Goal: Task Accomplishment & Management: Use online tool/utility

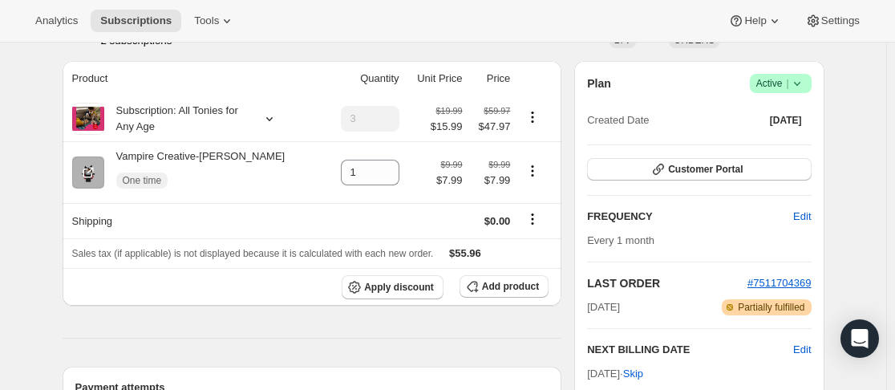
scroll to position [160, 0]
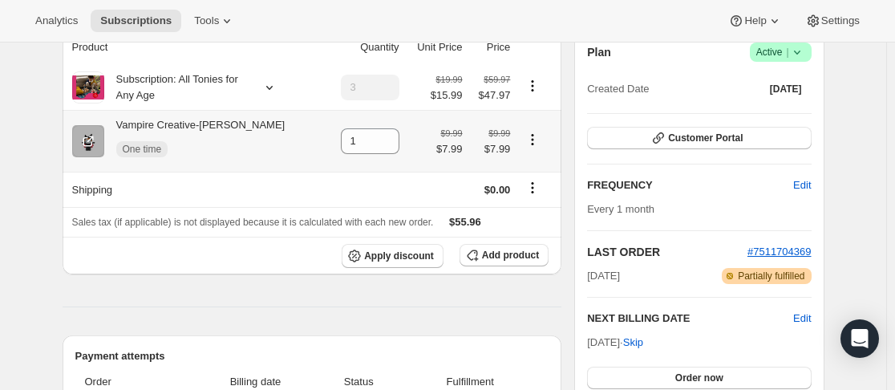
click at [531, 137] on icon "Product actions" at bounding box center [532, 139] width 16 height 16
click at [252, 267] on th "Apply discount Add product" at bounding box center [313, 256] width 500 height 38
click at [688, 132] on span "Customer Portal" at bounding box center [705, 137] width 75 height 13
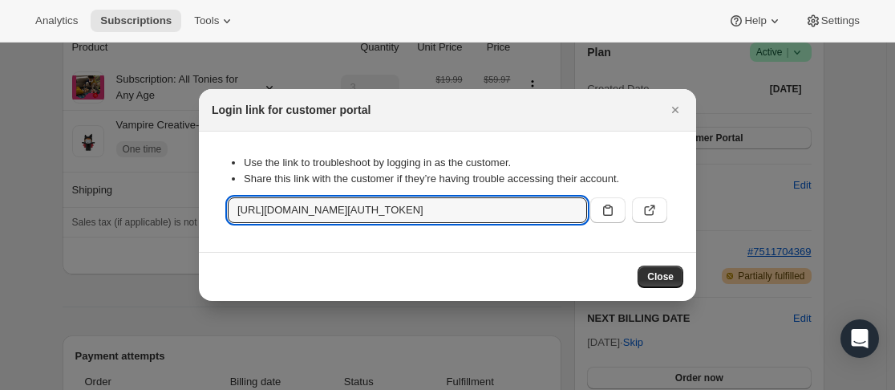
scroll to position [0, 1723]
drag, startPoint x: 230, startPoint y: 212, endPoint x: 585, endPoint y: 215, distance: 354.4
click at [586, 215] on input "https://us.tonies.com/tools/bundle-subscriptions?authToken=eyJhbGciOiJIUzI1NiIs…" at bounding box center [407, 210] width 359 height 26
click at [653, 276] on span "Close" at bounding box center [660, 276] width 26 height 13
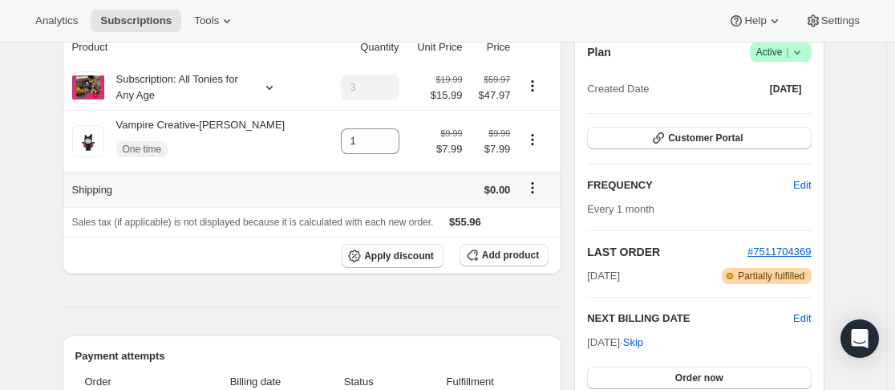
click at [254, 200] on th "Shipping" at bounding box center [194, 189] width 263 height 35
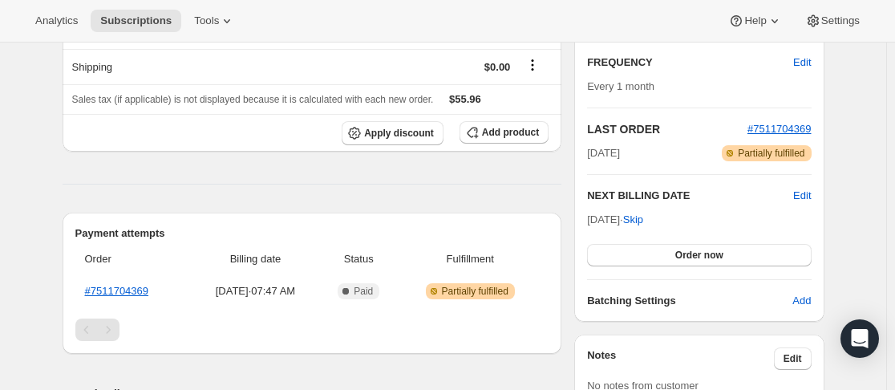
scroll to position [321, 0]
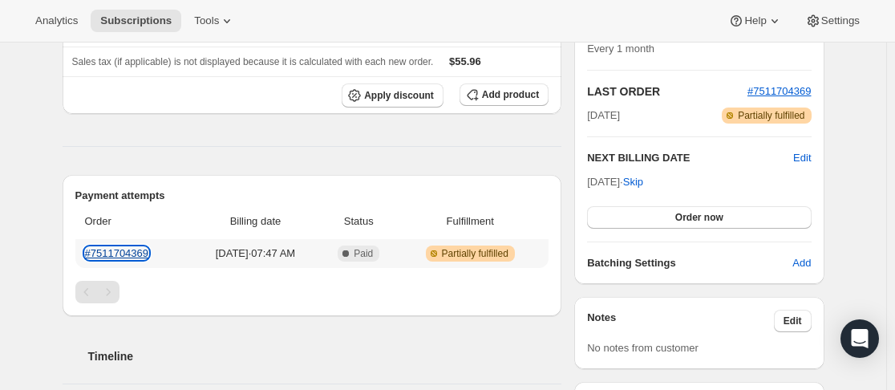
click at [137, 247] on link "#7511704369" at bounding box center [117, 253] width 64 height 12
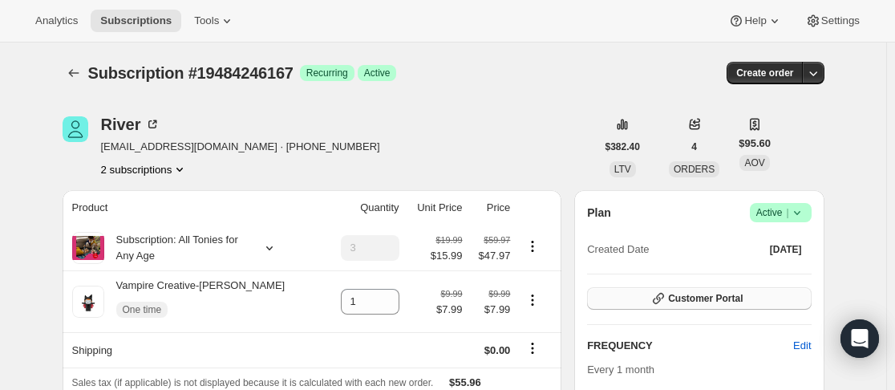
click at [684, 300] on span "Customer Portal" at bounding box center [705, 298] width 75 height 13
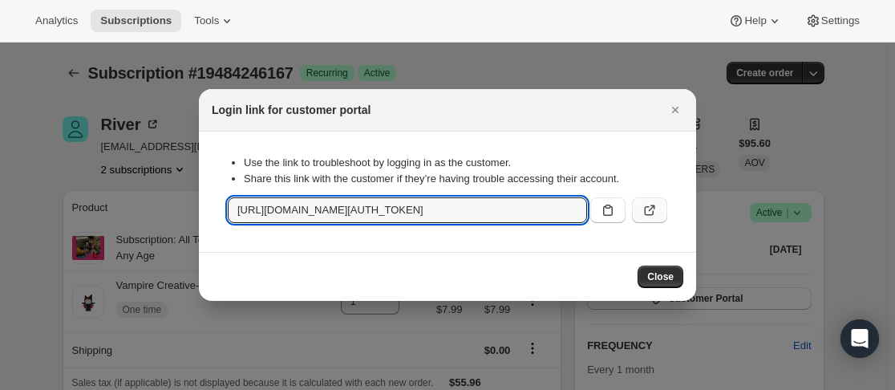
scroll to position [0, 1730]
drag, startPoint x: 234, startPoint y: 212, endPoint x: 643, endPoint y: 219, distance: 409.0
click at [643, 219] on div "[URL][DOMAIN_NAME][AUTH_TOKEN]" at bounding box center [447, 210] width 439 height 26
click at [662, 274] on span "Close" at bounding box center [660, 276] width 26 height 13
